Goal: Information Seeking & Learning: Learn about a topic

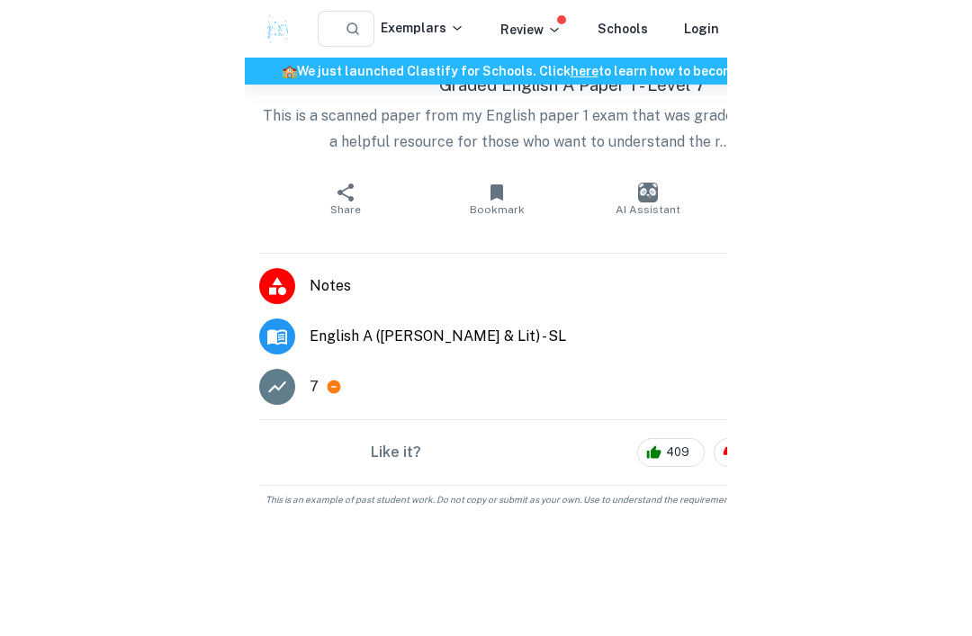
scroll to position [1754, 0]
